Goal: Transaction & Acquisition: Obtain resource

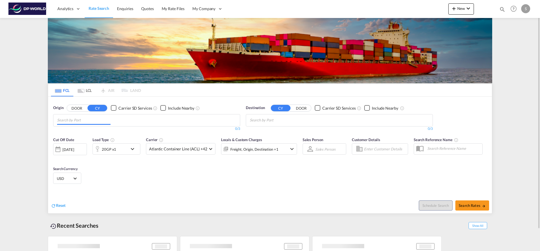
click at [96, 116] on input "Chips input." at bounding box center [83, 120] width 53 height 9
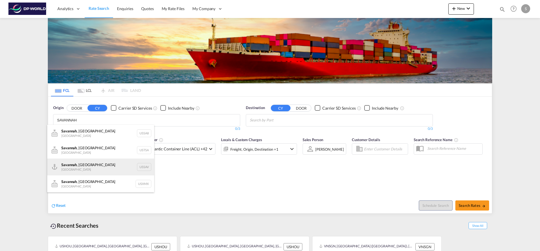
type input "SAVANNAH"
click at [101, 168] on div "[GEOGRAPHIC_DATA] , [GEOGRAPHIC_DATA] [GEOGRAPHIC_DATA] USSAV" at bounding box center [100, 166] width 107 height 17
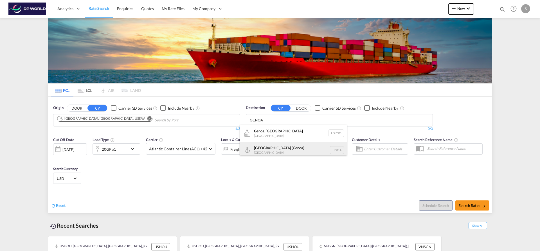
type input "GENOA"
click at [279, 147] on div "[GEOGRAPHIC_DATA] ( [GEOGRAPHIC_DATA] ) [GEOGRAPHIC_DATA] ITGOA" at bounding box center [293, 150] width 107 height 17
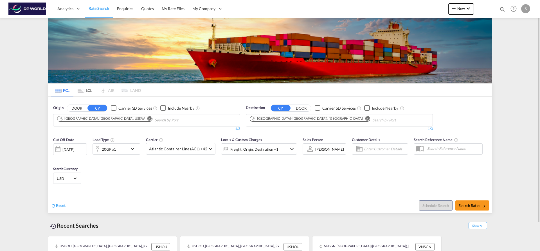
click at [130, 150] on md-icon "icon-chevron-down" at bounding box center [134, 149] width 10 height 7
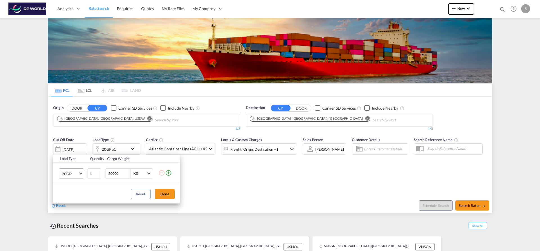
click at [81, 174] on span "Choose: \a20GP" at bounding box center [80, 172] width 3 height 3
click at [74, 199] on md-option "40HC" at bounding box center [76, 200] width 38 height 13
click at [159, 195] on button "Done" at bounding box center [165, 194] width 20 height 10
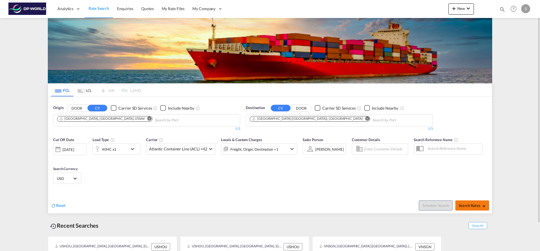
click at [469, 206] on span "Search Rates" at bounding box center [471, 205] width 27 height 4
type input "USSAV to [GEOGRAPHIC_DATA] / [DATE]"
click at [144, 119] on button "Remove" at bounding box center [148, 119] width 8 height 6
click at [103, 119] on input "Chips input." at bounding box center [83, 120] width 53 height 9
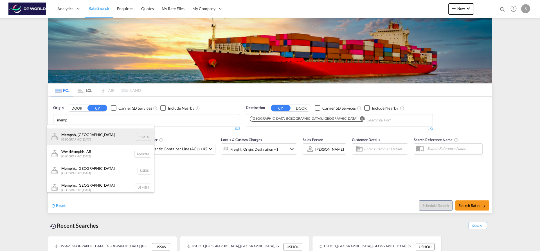
scroll to position [17, 0]
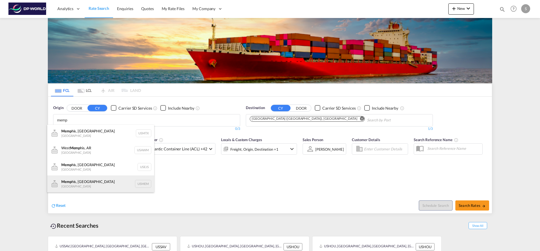
type input "memp"
click at [105, 186] on div "Memp his, TN United States USMEM" at bounding box center [100, 183] width 107 height 17
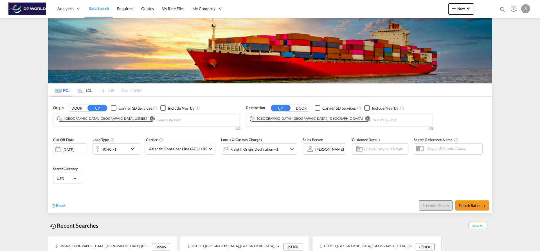
scroll to position [8, 0]
click at [365, 118] on md-icon "Remove" at bounding box center [367, 118] width 4 height 4
click at [298, 118] on body "Analytics Dashboard Rate Search Enquiries Quotes My Rate Files My Company" at bounding box center [270, 125] width 540 height 251
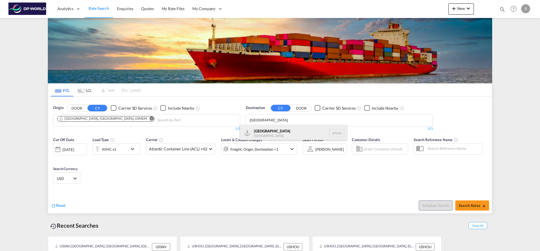
type input "osaka"
click at [289, 135] on div "Osaka Japan JPOSA" at bounding box center [293, 133] width 107 height 17
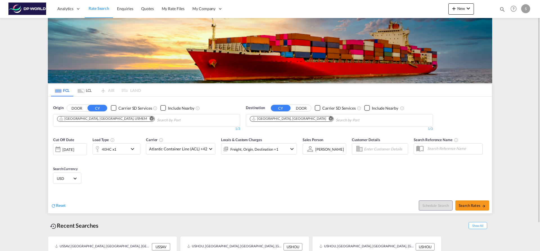
click at [131, 149] on md-icon "icon-chevron-down" at bounding box center [134, 149] width 10 height 7
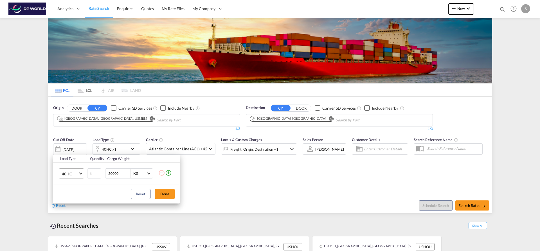
click at [79, 173] on md-select-value "40HC" at bounding box center [72, 174] width 22 height 10
click at [79, 146] on md-option "20GP" at bounding box center [76, 146] width 38 height 13
click at [161, 195] on button "Done" at bounding box center [165, 194] width 20 height 10
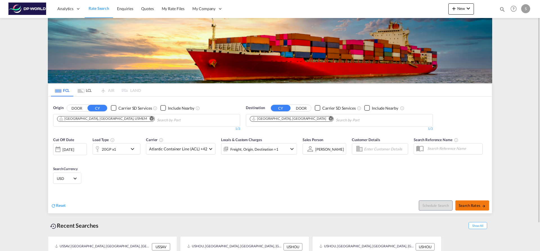
click at [461, 203] on button "Search Rates" at bounding box center [472, 205] width 34 height 10
type input "USMEM to JPOSA / 25 Sep 2025"
